Goal: Use online tool/utility

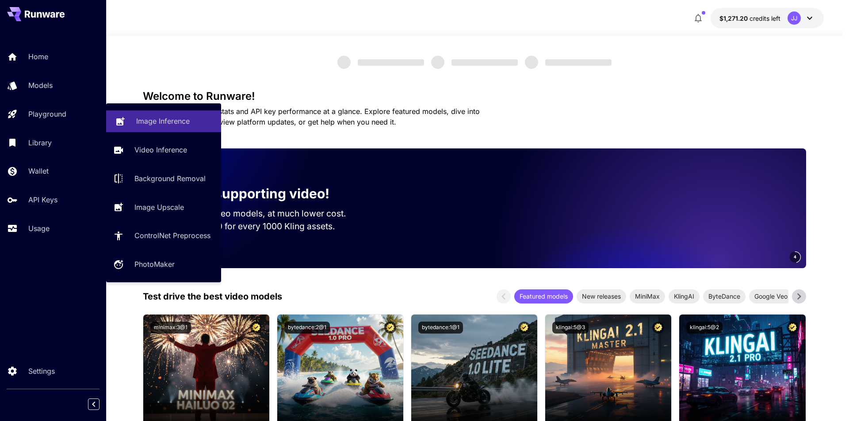
click at [136, 123] on p "Image Inference" at bounding box center [162, 121] width 53 height 11
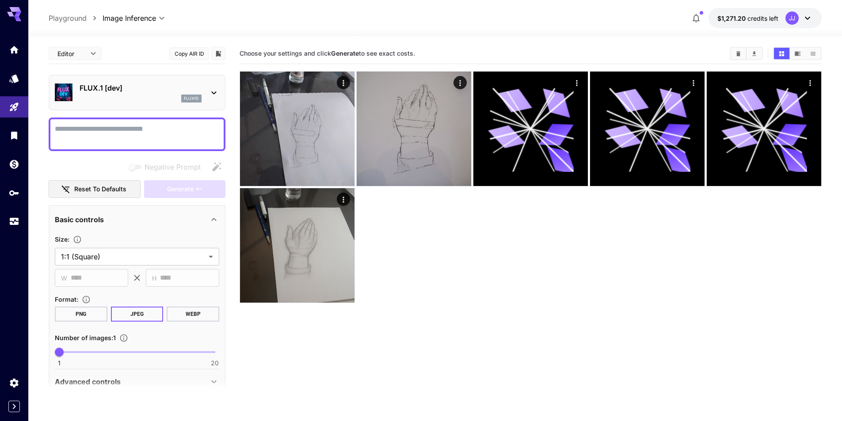
click at [162, 97] on div "flux1d" at bounding box center [141, 99] width 122 height 8
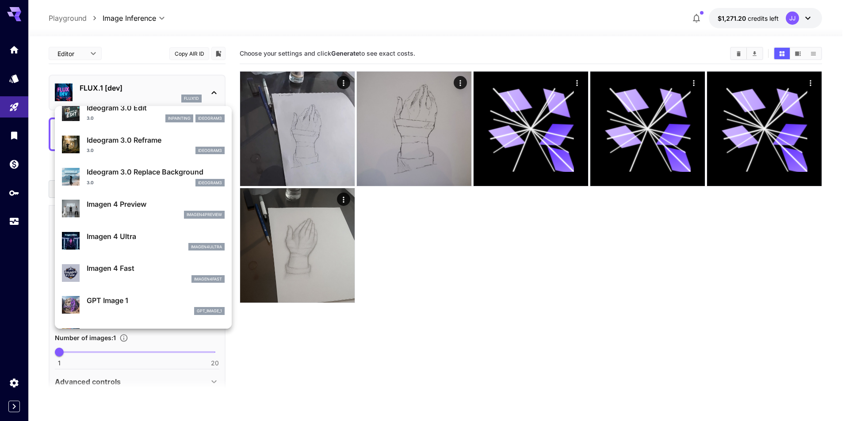
scroll to position [265, 0]
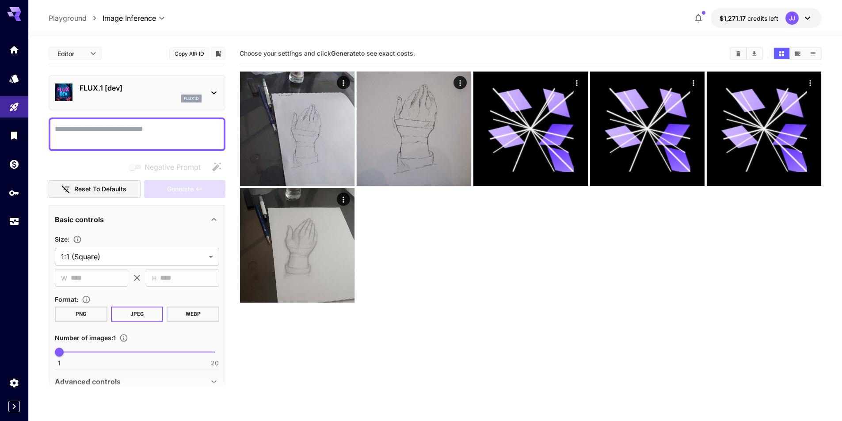
click at [180, 91] on p "FLUX.1 [dev]" at bounding box center [141, 88] width 122 height 11
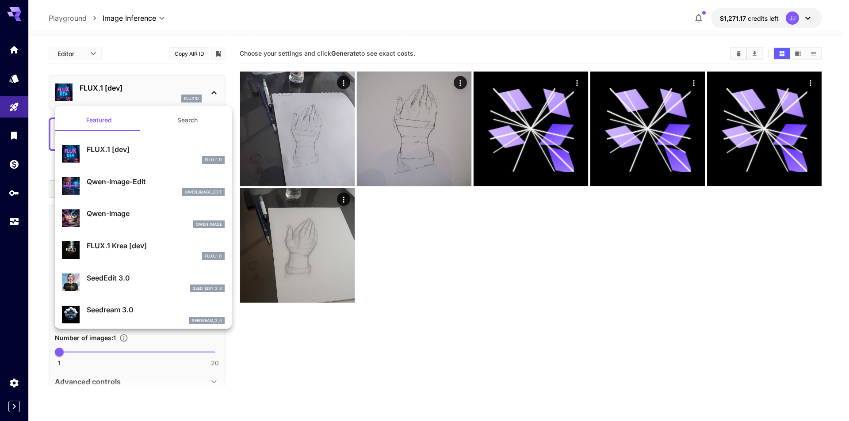
click at [446, 240] on div at bounding box center [424, 210] width 849 height 421
